Goal: Task Accomplishment & Management: Understand process/instructions

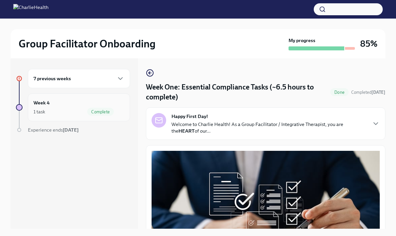
click at [53, 112] on div "1 task Complete" at bounding box center [78, 112] width 91 height 8
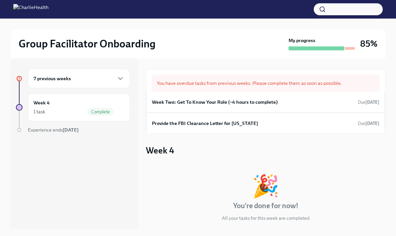
click at [185, 158] on div "Week 4 🎉 You're done for now! All your tasks for this week are completed Comple…" at bounding box center [265, 217] width 239 height 146
click at [74, 129] on strong "[DATE]" at bounding box center [71, 130] width 16 height 6
click at [74, 84] on div "7 previous weeks" at bounding box center [79, 78] width 102 height 19
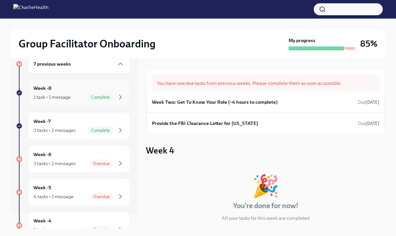
scroll to position [10, 0]
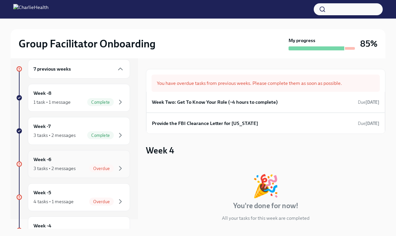
click at [120, 156] on div "Week -6 3 tasks • 2 messages Overdue" at bounding box center [79, 164] width 102 height 28
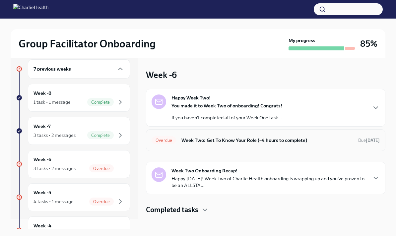
click at [192, 141] on h6 "Week Two: Get To Know Your Role (~4 hours to complete)" at bounding box center [266, 140] width 171 height 7
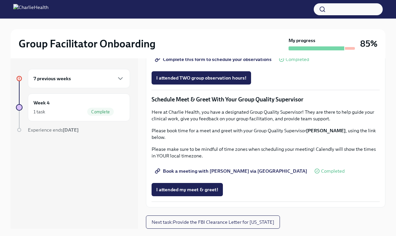
scroll to position [582, 0]
click at [251, 63] on span "Complete this form to schedule your observations" at bounding box center [213, 59] width 115 height 7
click at [256, 63] on span "Complete this form to schedule your observations" at bounding box center [213, 59] width 115 height 7
click at [195, 174] on span "Book a meeting with [PERSON_NAME] via [GEOGRAPHIC_DATA]" at bounding box center [231, 171] width 151 height 7
